Goal: Task Accomplishment & Management: Manage account settings

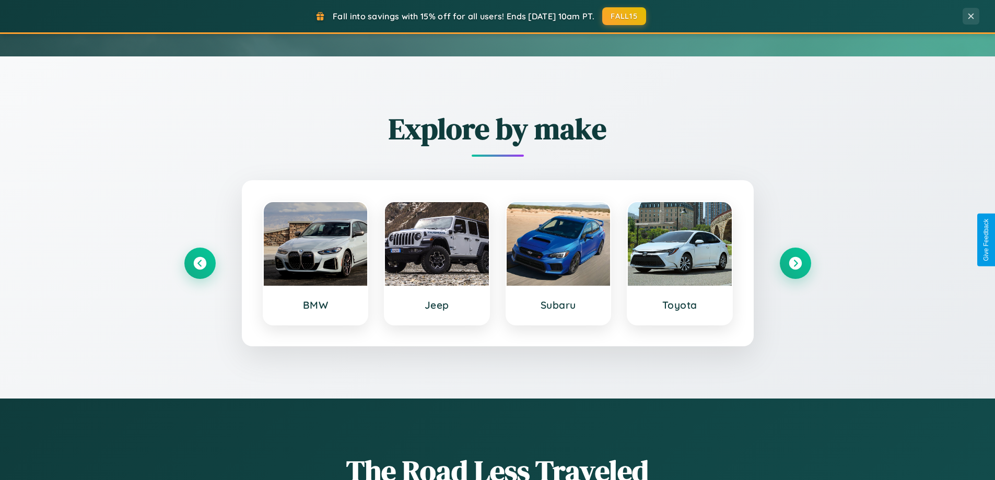
scroll to position [450, 0]
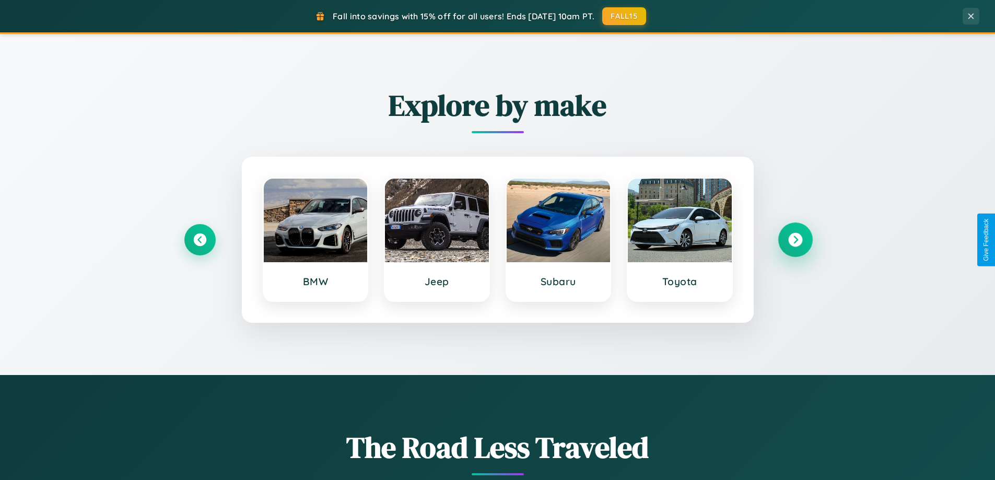
click at [795, 240] on icon at bounding box center [795, 240] width 14 height 14
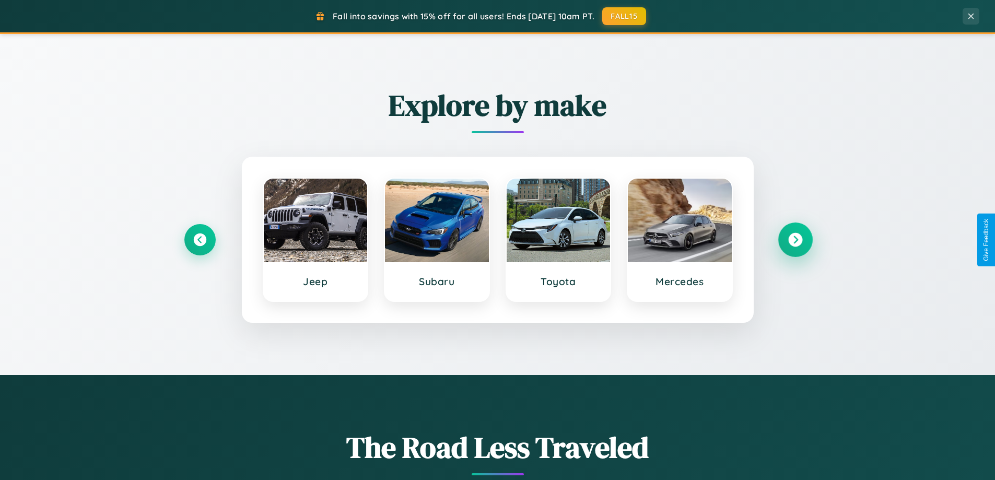
click at [795, 240] on icon at bounding box center [795, 240] width 14 height 14
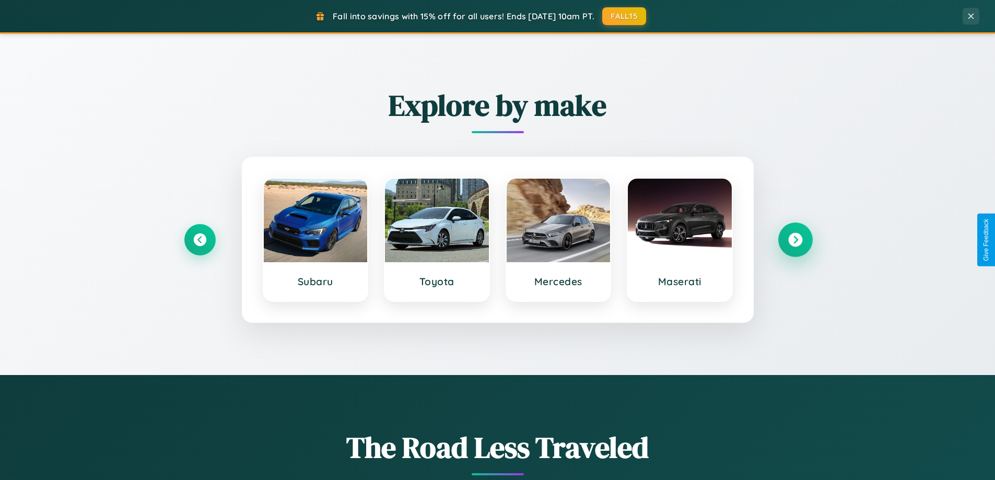
click at [795, 240] on icon at bounding box center [795, 240] width 14 height 14
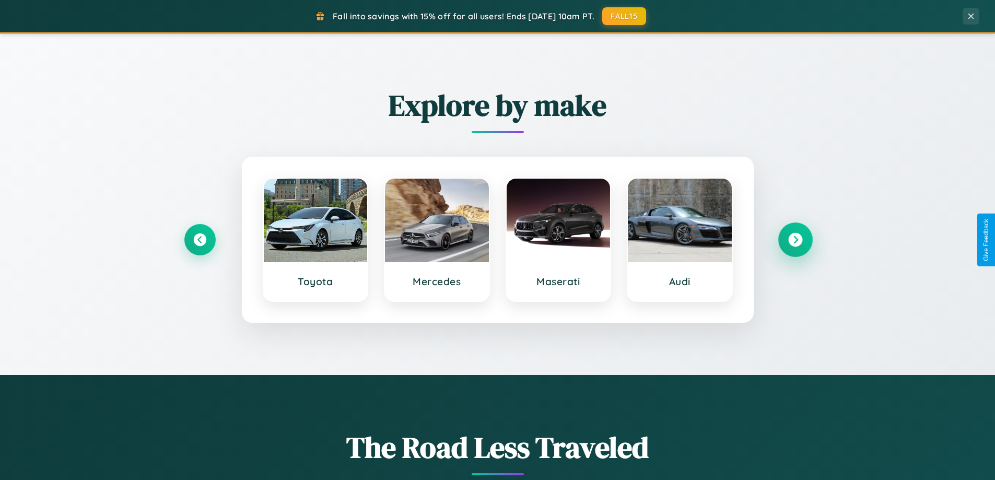
click at [795, 240] on icon at bounding box center [795, 240] width 14 height 14
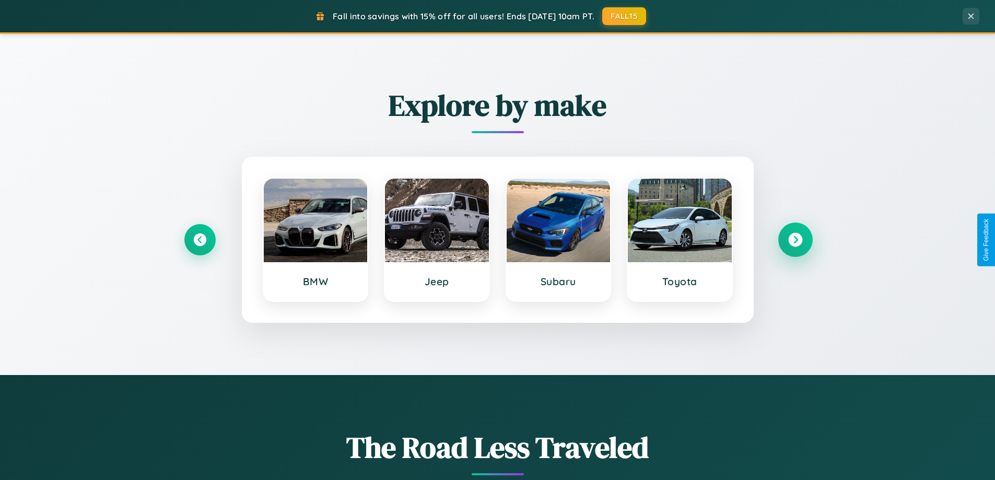
click at [795, 240] on icon at bounding box center [795, 240] width 14 height 14
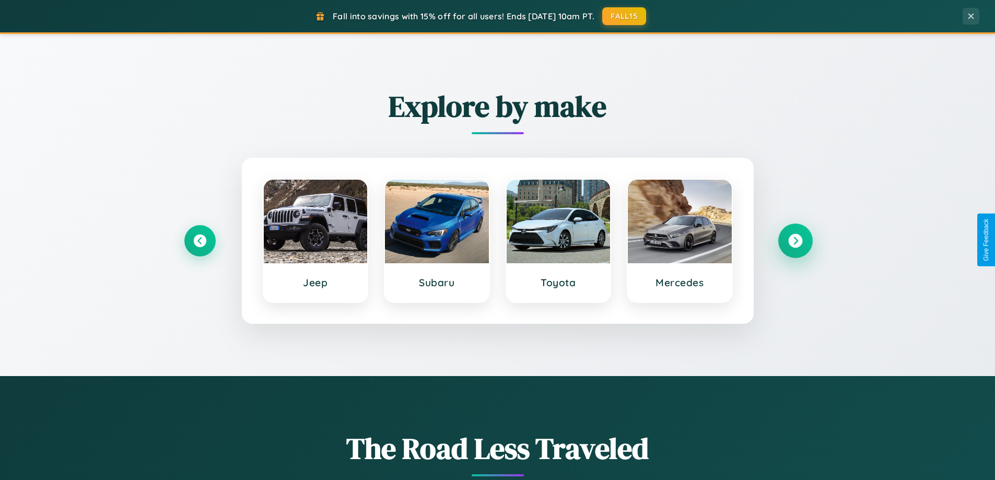
scroll to position [0, 0]
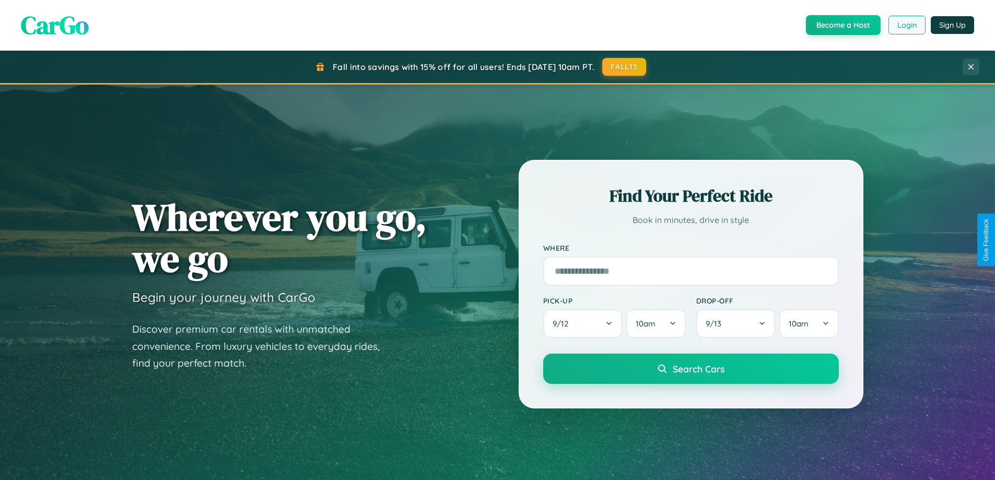
click at [906, 25] on button "Login" at bounding box center [907, 25] width 37 height 19
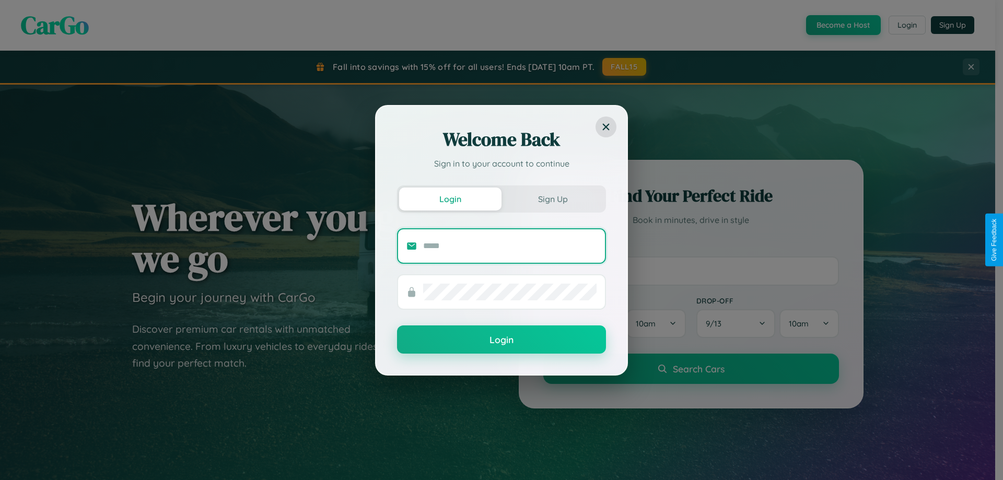
click at [510, 246] on input "text" at bounding box center [509, 246] width 173 height 17
type input "**********"
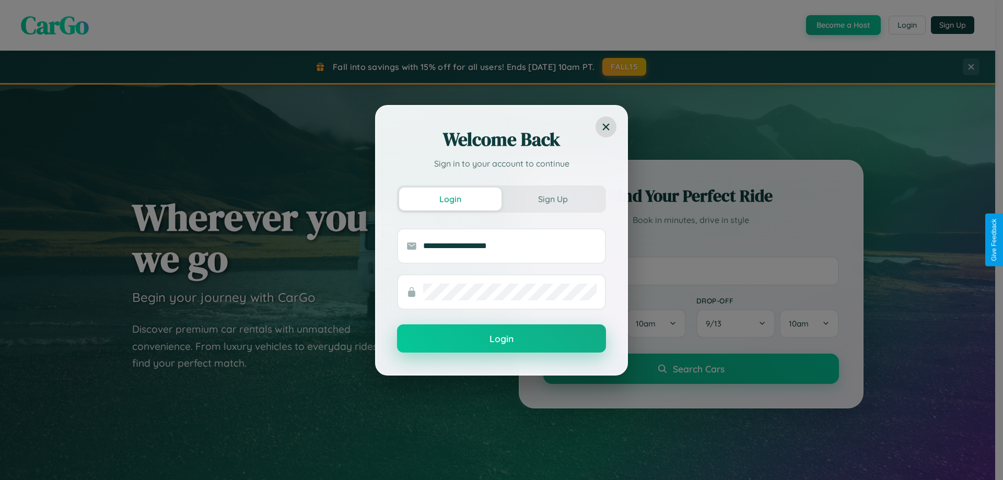
click at [502, 339] on button "Login" at bounding box center [501, 338] width 209 height 28
